Goal: Transaction & Acquisition: Book appointment/travel/reservation

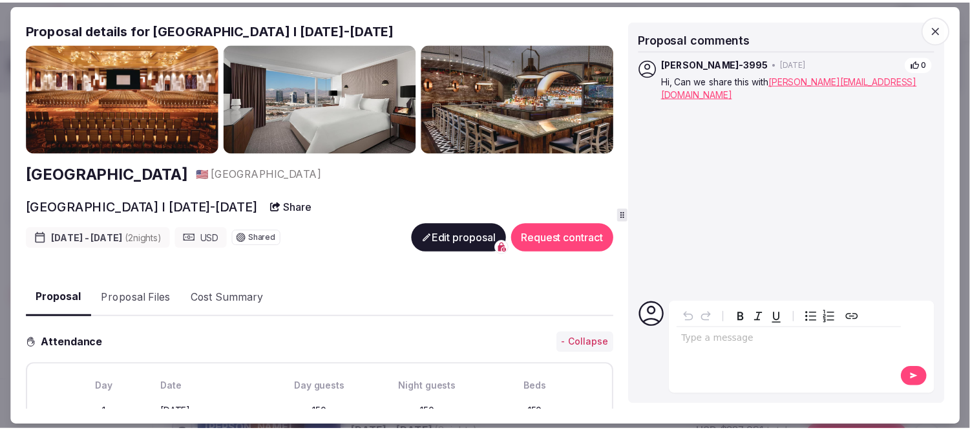
scroll to position [287, 0]
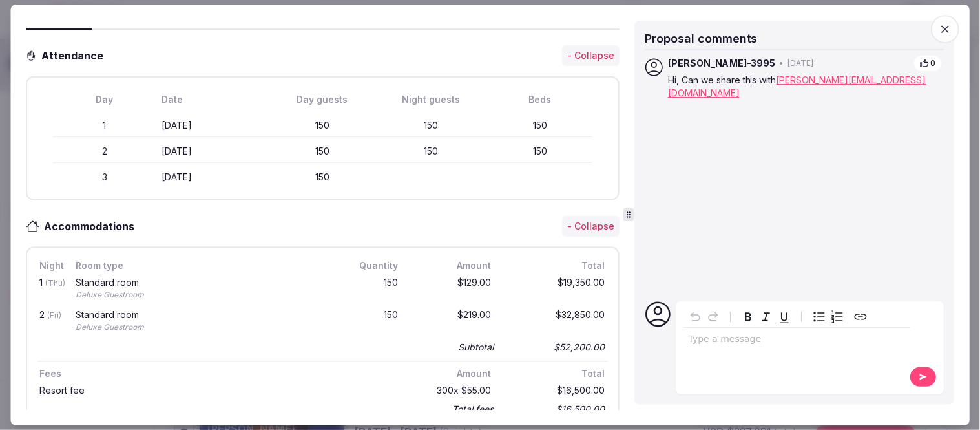
click at [947, 30] on icon "button" at bounding box center [945, 29] width 13 height 13
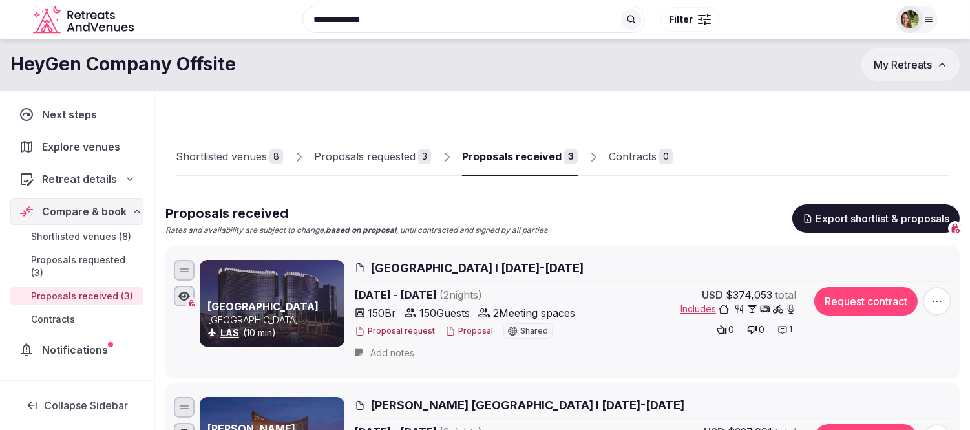
click at [874, 67] on span "My Retreats" at bounding box center [903, 64] width 58 height 13
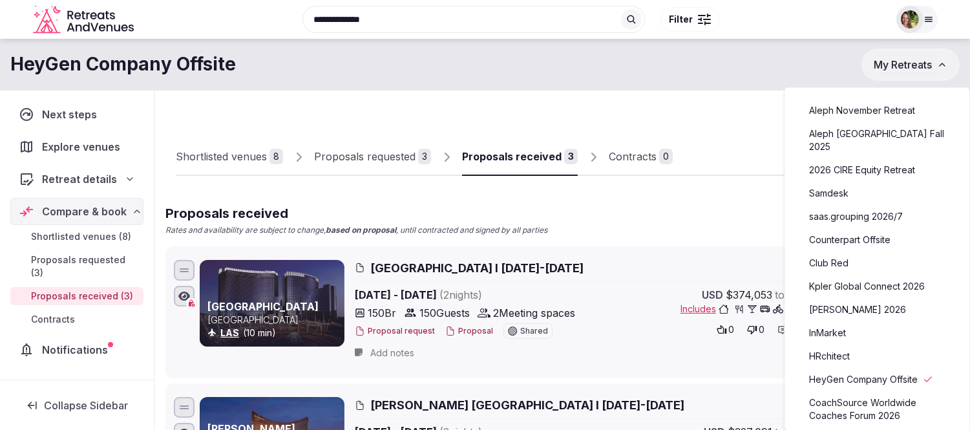
click at [850, 206] on link "saas.grouping 2026/7" at bounding box center [876, 216] width 159 height 21
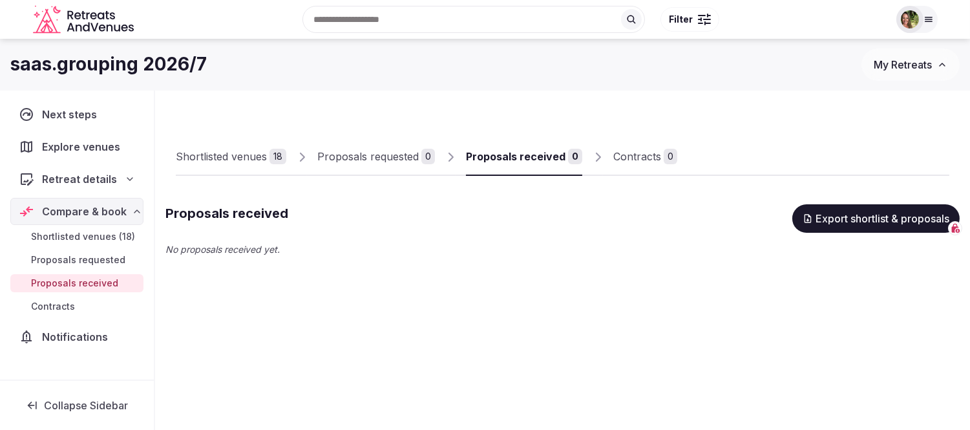
click at [71, 182] on span "Retreat details" at bounding box center [79, 179] width 75 height 16
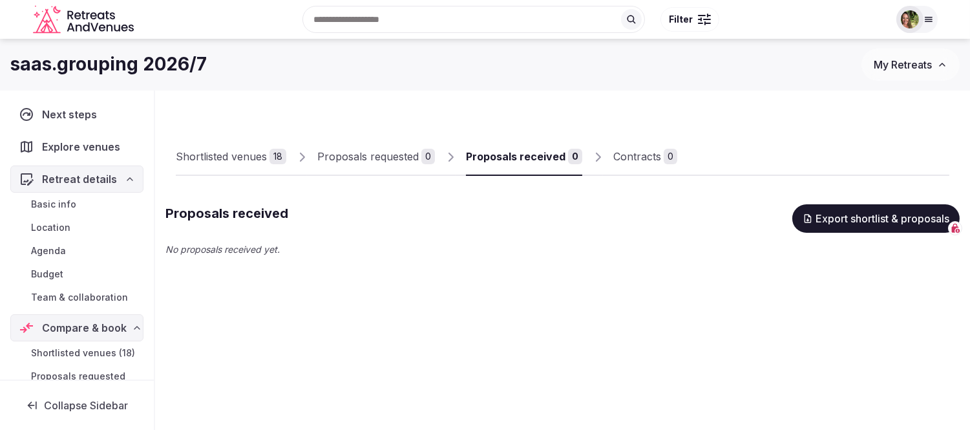
click at [72, 289] on link "Team & collaboration" at bounding box center [76, 297] width 133 height 18
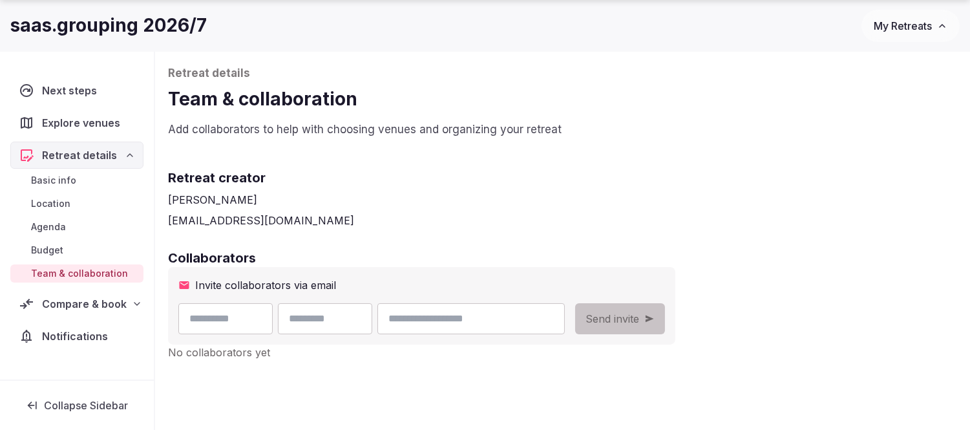
scroll to position [212, 0]
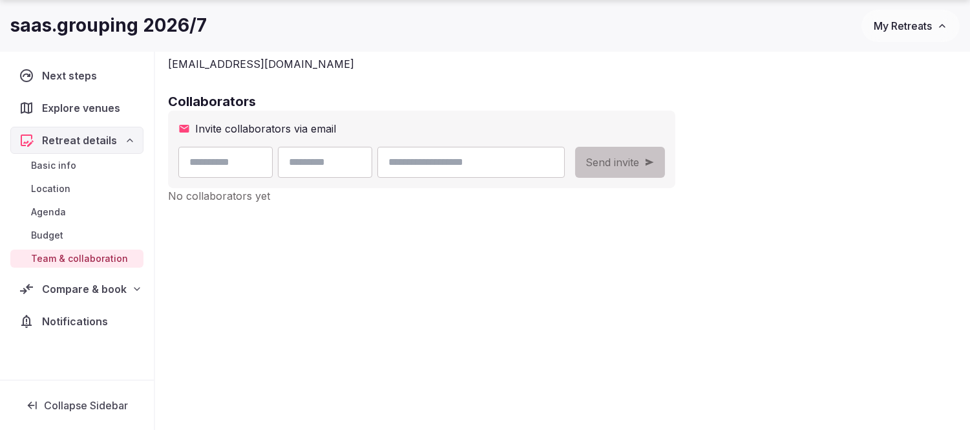
click at [230, 163] on input "text" at bounding box center [225, 162] width 94 height 31
type input "*****"
click at [517, 170] on input "email" at bounding box center [470, 162] width 187 height 31
paste input "**********"
type input "**********"
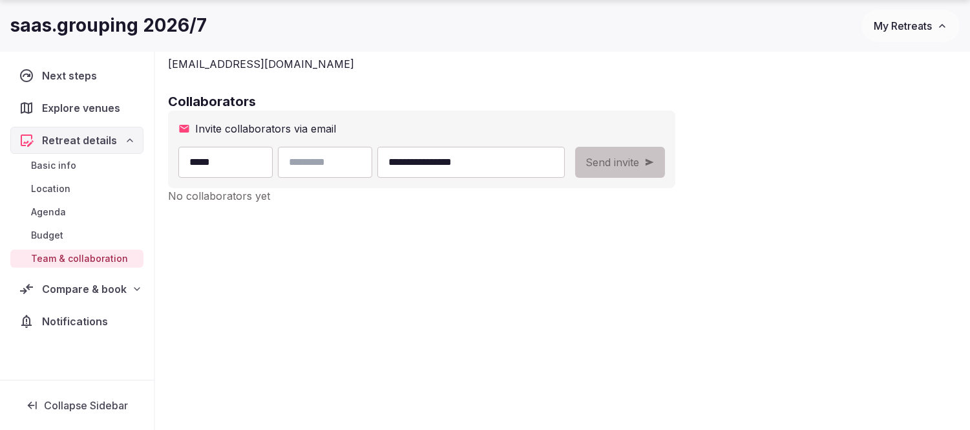
click at [350, 171] on input "text" at bounding box center [325, 162] width 94 height 31
paste input "*********"
type input "*********"
click at [679, 249] on div "**********" at bounding box center [562, 129] width 815 height 501
click at [639, 169] on span "Send invite" at bounding box center [612, 162] width 54 height 16
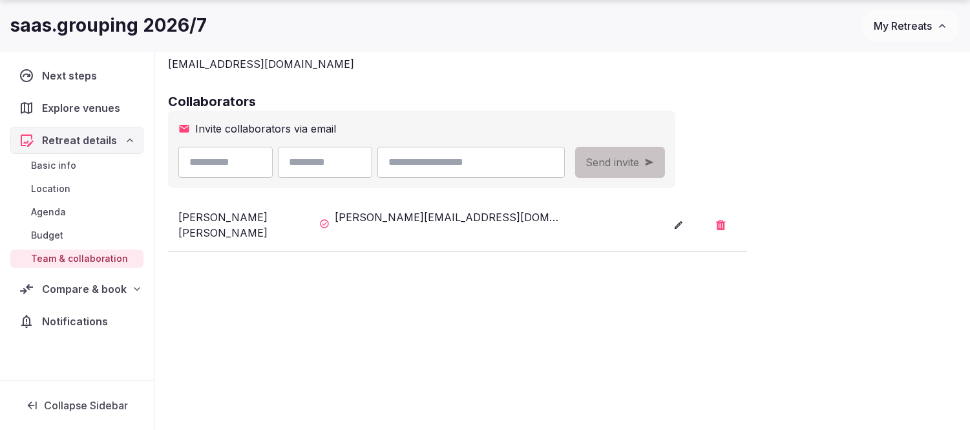
click at [890, 24] on span "My Retreats" at bounding box center [903, 25] width 58 height 13
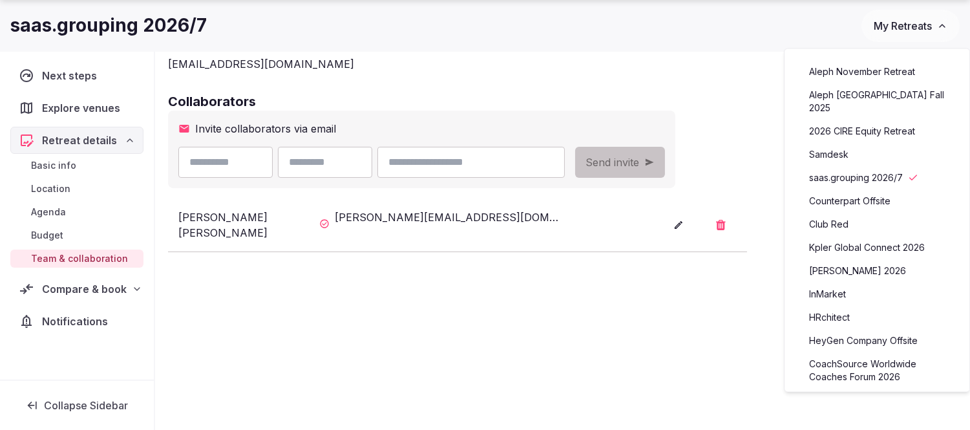
click at [863, 237] on link "Kpler Global Connect 2026" at bounding box center [876, 247] width 159 height 21
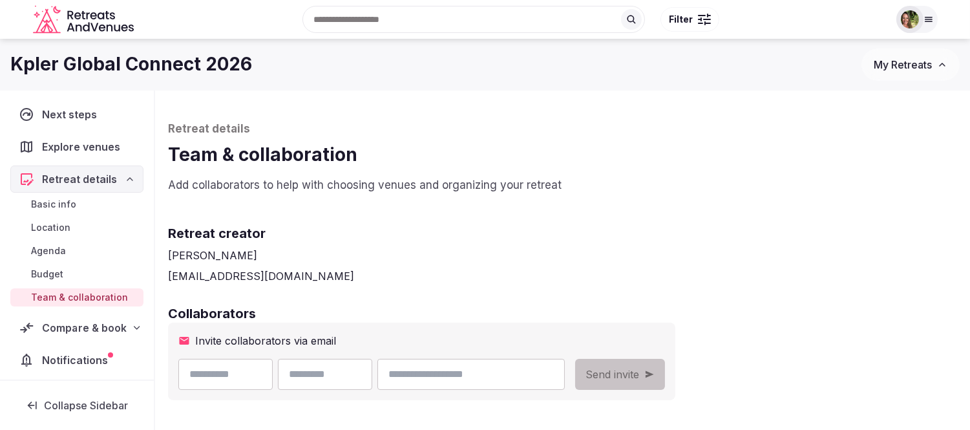
click at [58, 332] on span "Compare & book" at bounding box center [84, 328] width 85 height 16
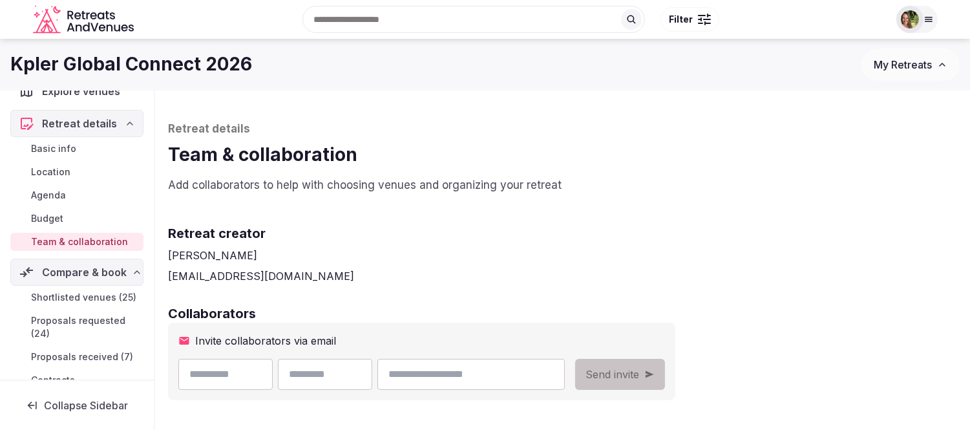
scroll to position [123, 0]
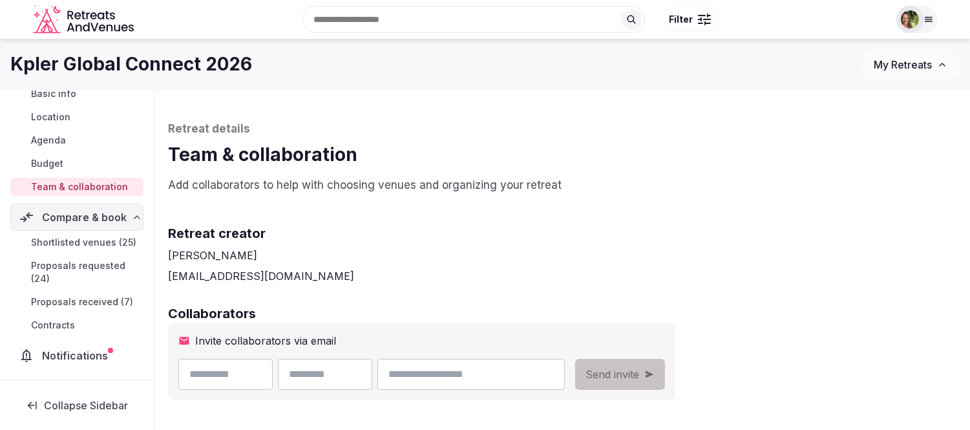
click at [73, 304] on span "Proposals received (7)" at bounding box center [82, 301] width 102 height 13
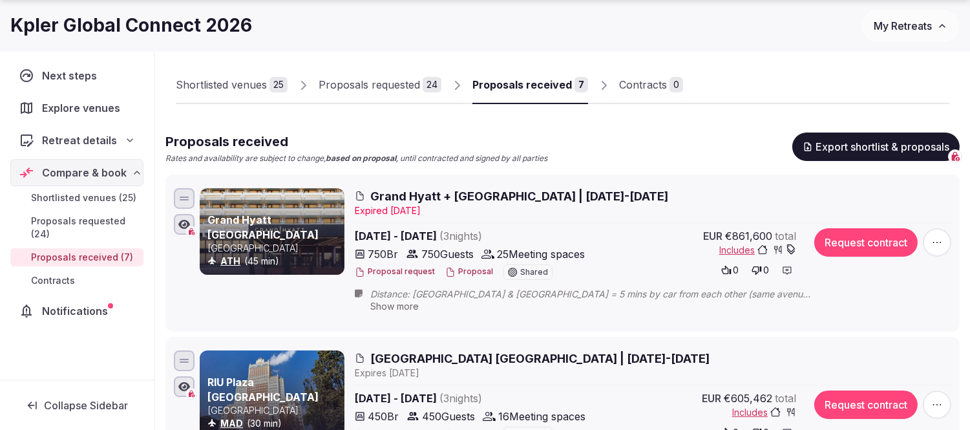
click at [452, 273] on button "Proposal" at bounding box center [469, 271] width 48 height 11
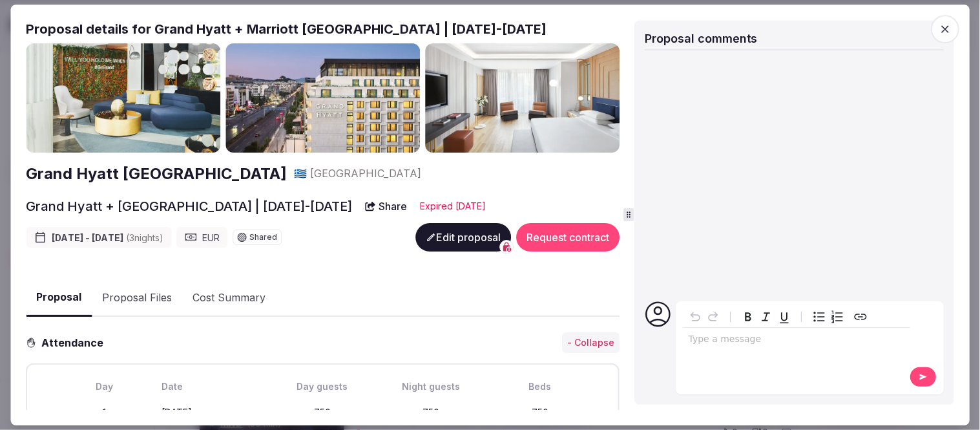
click at [138, 295] on button "Proposal Files" at bounding box center [137, 297] width 90 height 37
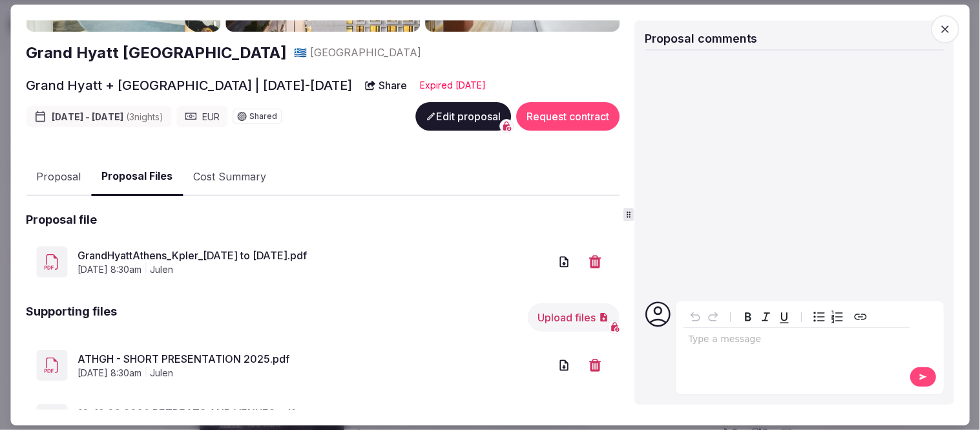
scroll to position [178, 0]
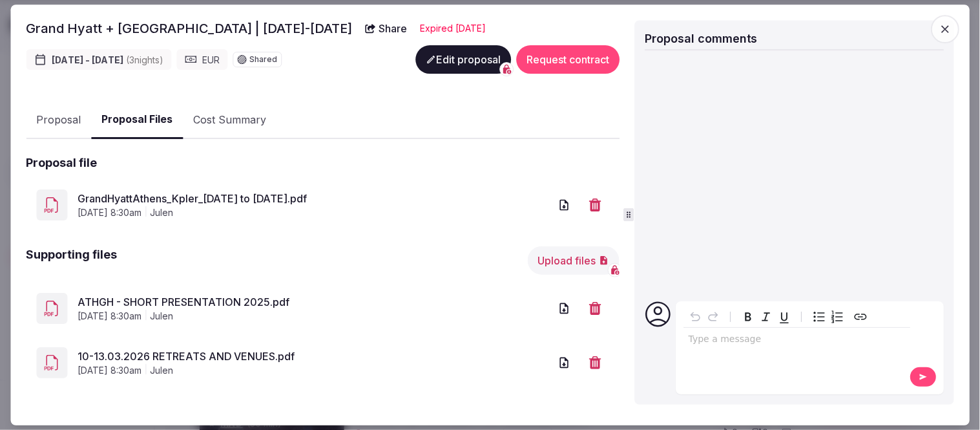
click at [272, 200] on link "GrandHyattAthens_Kpler_10th to 13th of March 2026.pdf" at bounding box center [314, 199] width 472 height 16
click at [54, 112] on button "Proposal" at bounding box center [58, 119] width 65 height 37
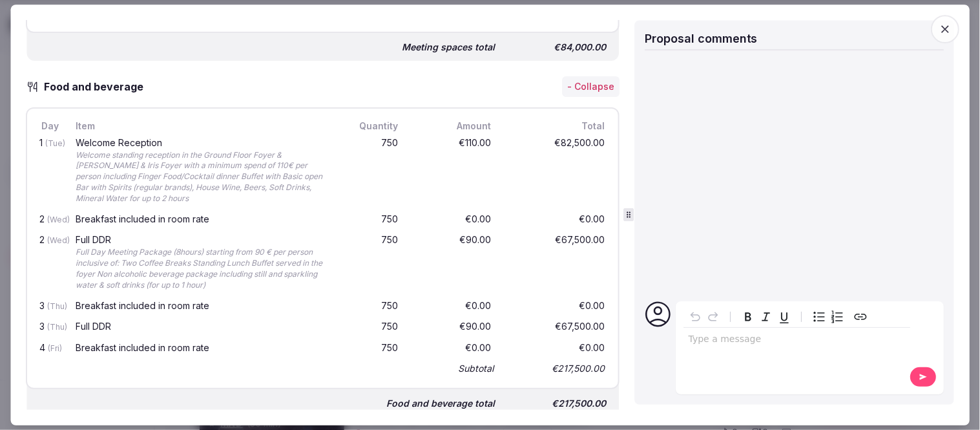
scroll to position [1327, 0]
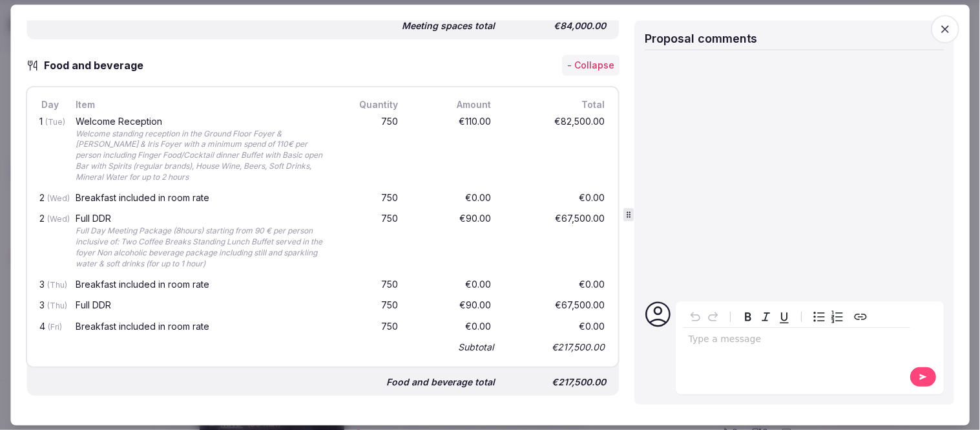
click at [947, 24] on icon "button" at bounding box center [945, 29] width 13 height 13
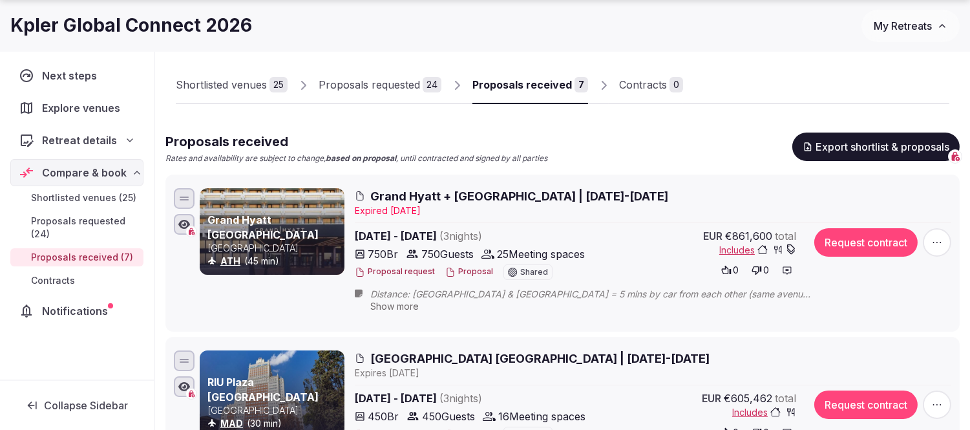
click at [461, 273] on button "Proposal" at bounding box center [469, 271] width 48 height 11
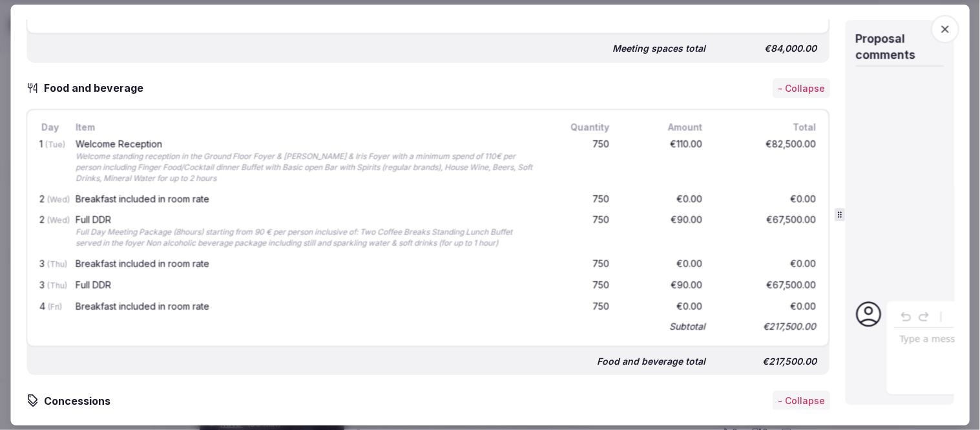
scroll to position [1325, 0]
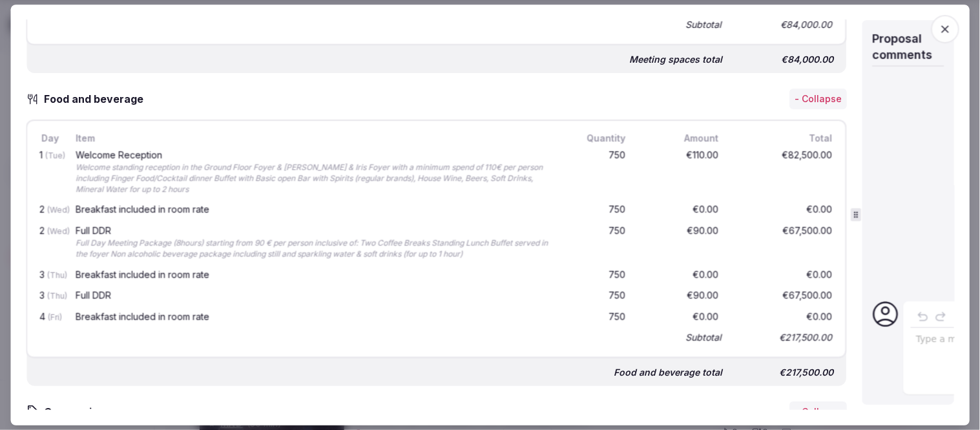
click at [859, 212] on icon at bounding box center [856, 215] width 9 height 9
